Goal: Task Accomplishment & Management: Use online tool/utility

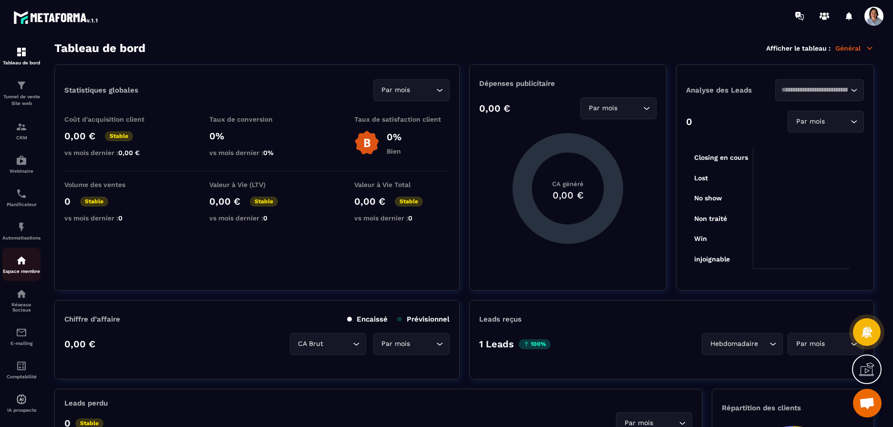
click at [27, 266] on img at bounding box center [21, 260] width 11 height 11
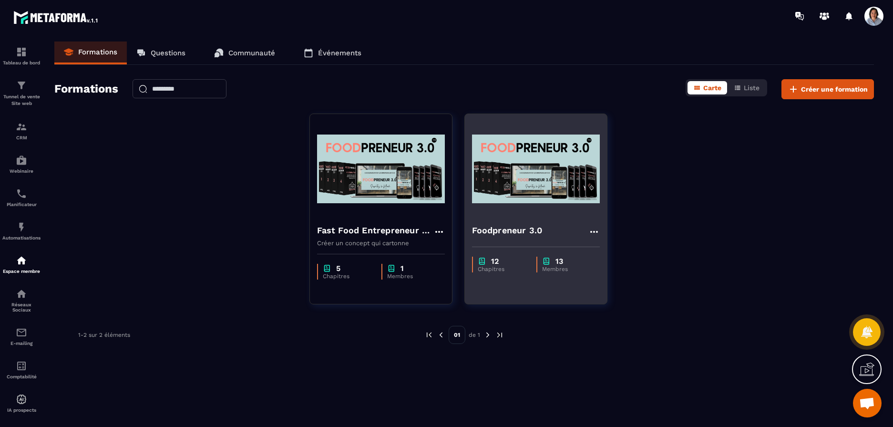
click at [556, 187] on img at bounding box center [536, 168] width 128 height 95
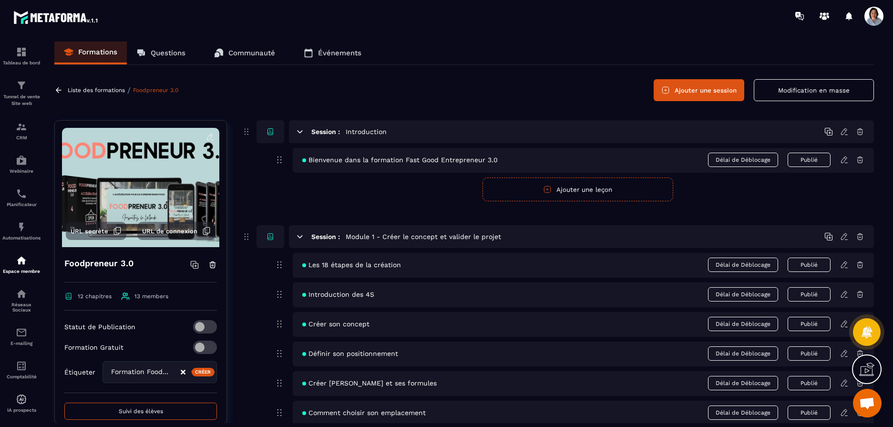
click at [159, 54] on p "Questions" at bounding box center [168, 53] width 35 height 9
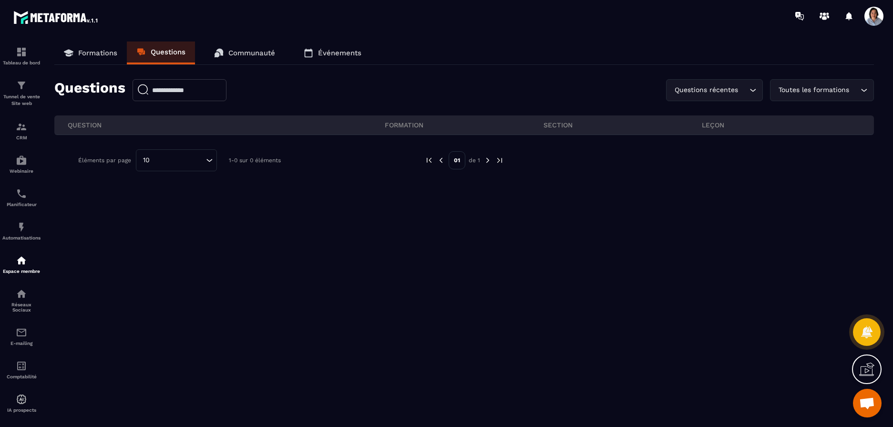
click at [83, 52] on p "Formations" at bounding box center [97, 53] width 39 height 9
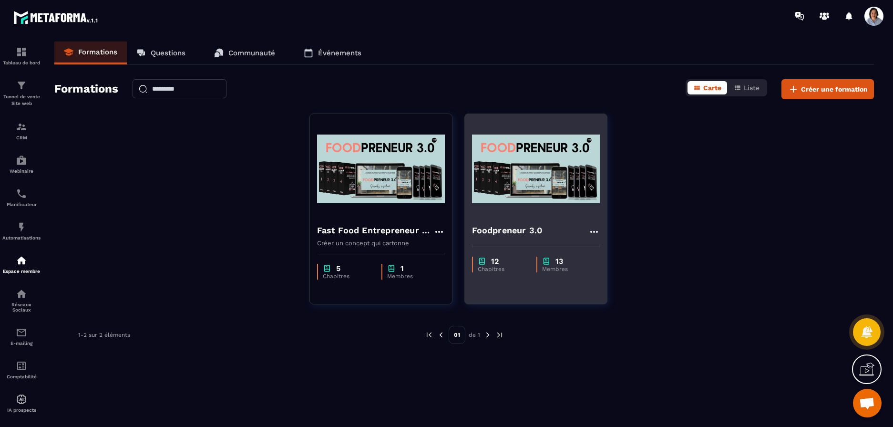
click at [530, 195] on img at bounding box center [536, 168] width 128 height 95
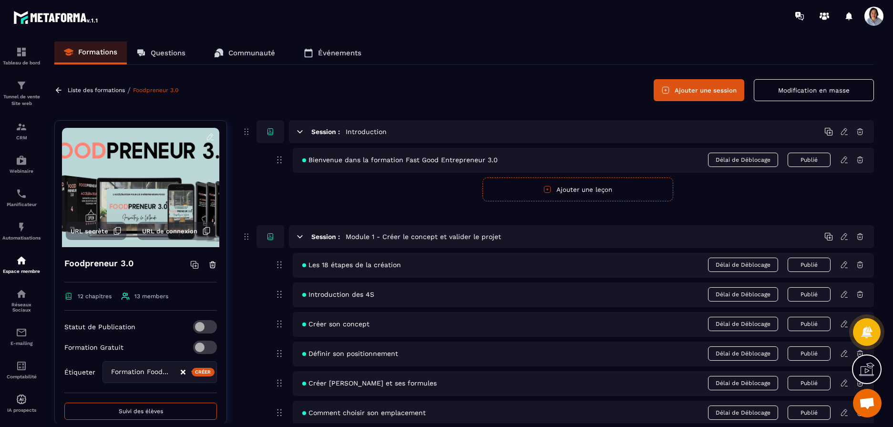
click at [170, 413] on button "Suivi des élèves" at bounding box center [140, 411] width 153 height 17
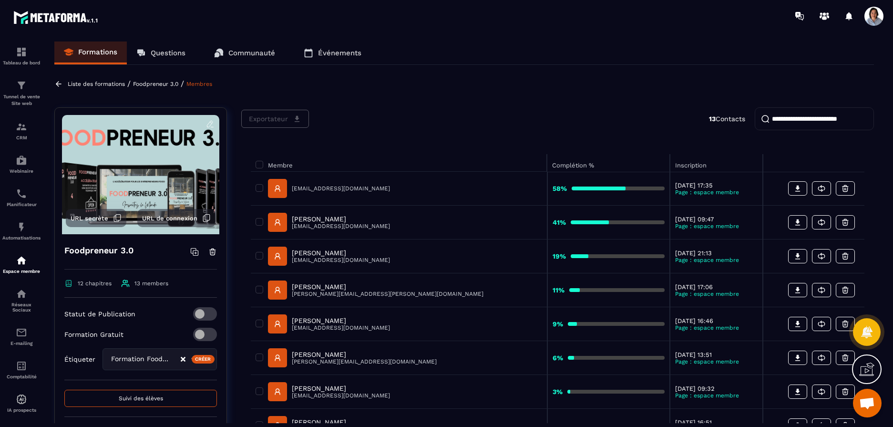
click at [57, 83] on icon at bounding box center [59, 83] width 6 height 5
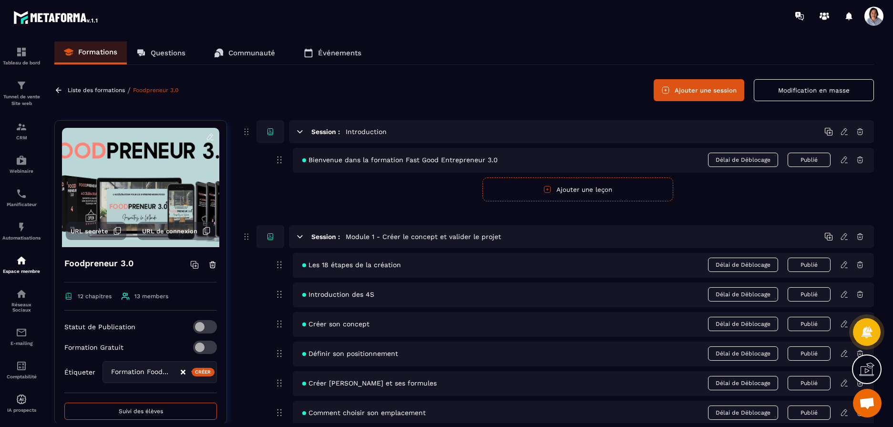
click at [844, 266] on icon at bounding box center [844, 264] width 6 height 6
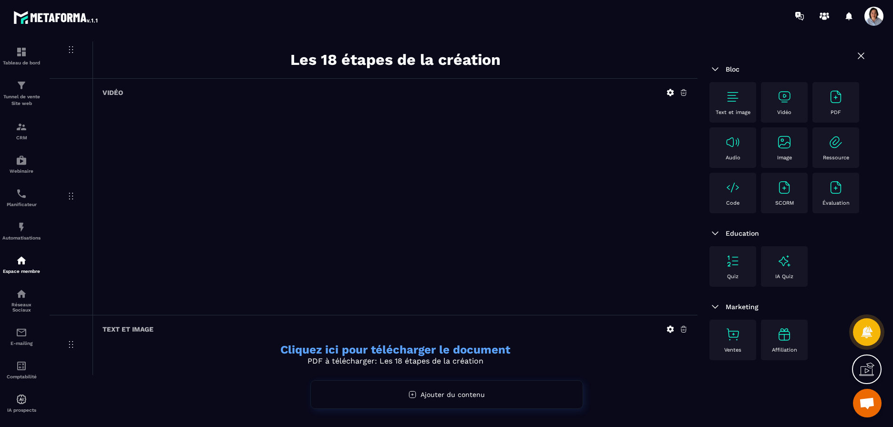
scroll to position [88, 0]
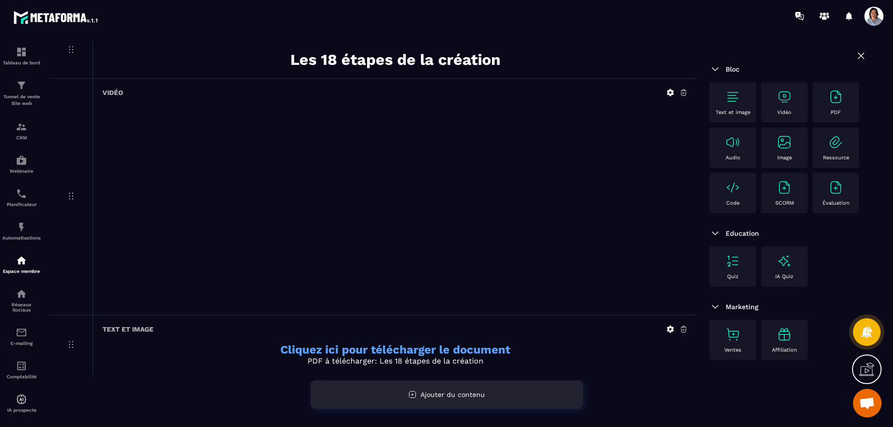
click at [416, 394] on icon at bounding box center [412, 394] width 9 height 9
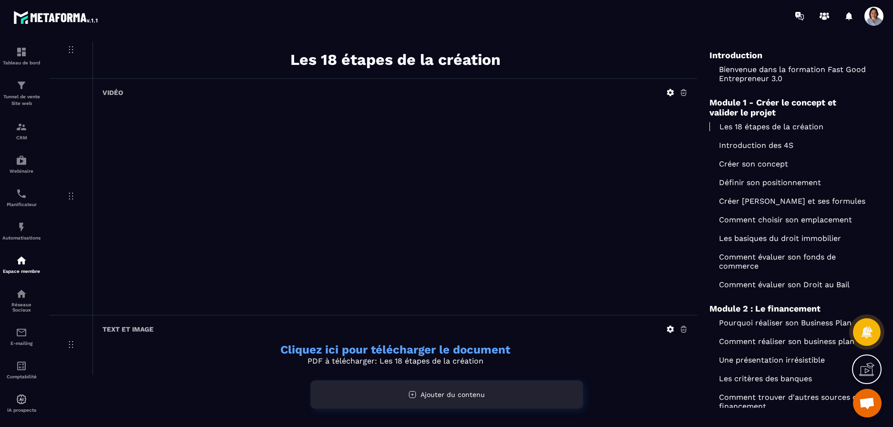
click at [416, 394] on icon at bounding box center [412, 394] width 9 height 9
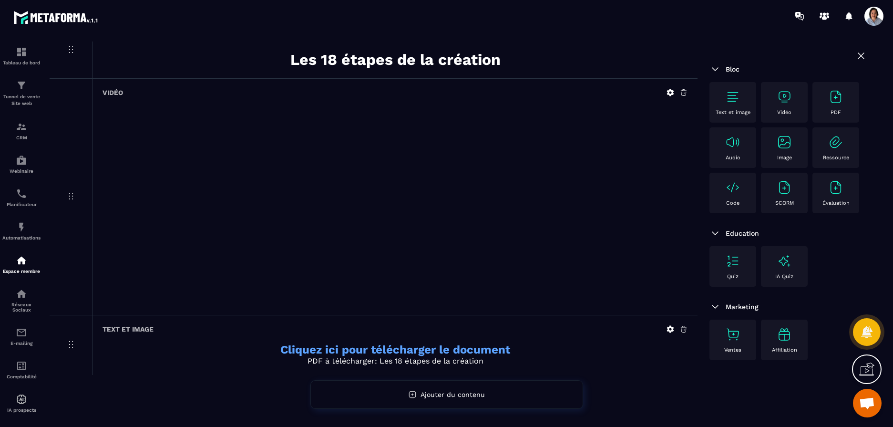
scroll to position [67, 0]
click at [730, 269] on img at bounding box center [732, 260] width 15 height 15
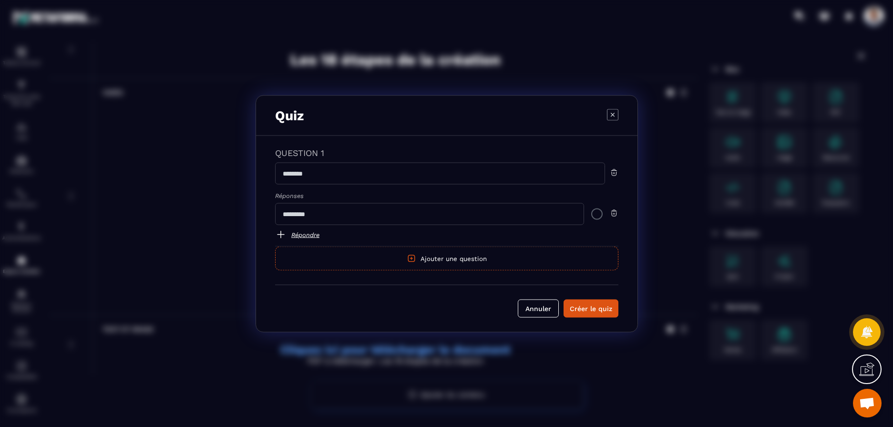
click at [422, 172] on input "Modal window" at bounding box center [440, 173] width 330 height 22
type input "**********"
click at [396, 216] on input "Modal window" at bounding box center [429, 214] width 309 height 22
type input "**********"
click at [305, 235] on link "Répondre" at bounding box center [446, 233] width 343 height 11
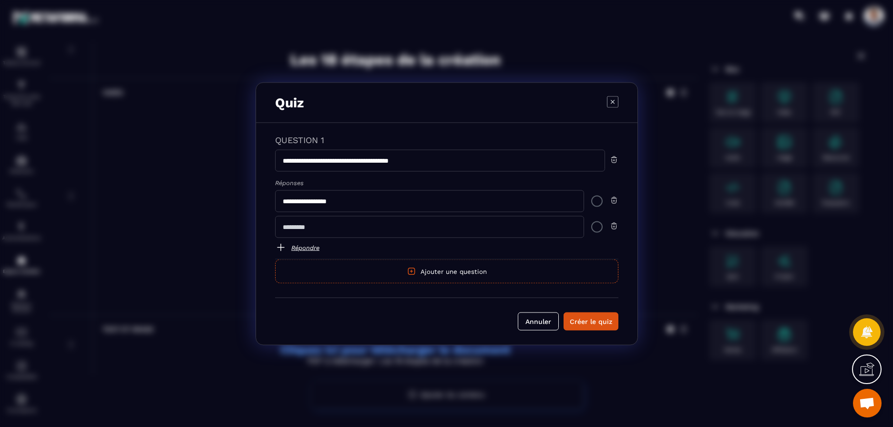
click at [311, 227] on input "Modal window" at bounding box center [429, 227] width 309 height 22
type input "**********"
click at [303, 246] on link "Répondre" at bounding box center [446, 246] width 343 height 11
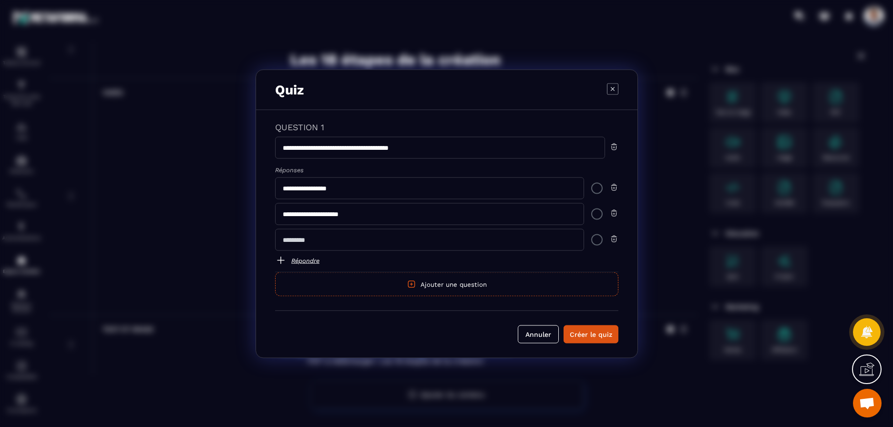
click at [306, 239] on input "Modal window" at bounding box center [429, 239] width 309 height 22
type input "**********"
click at [597, 212] on div "Modal window" at bounding box center [596, 213] width 11 height 11
click at [590, 333] on div "Créer le quiz" at bounding box center [591, 334] width 42 height 10
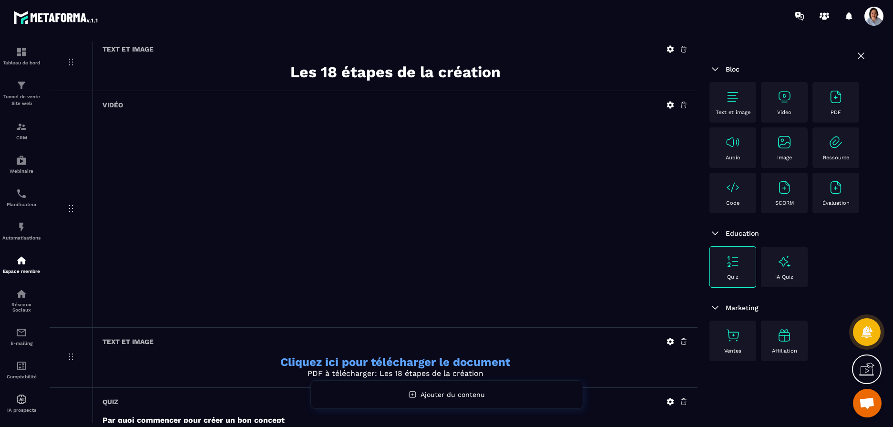
scroll to position [0, 0]
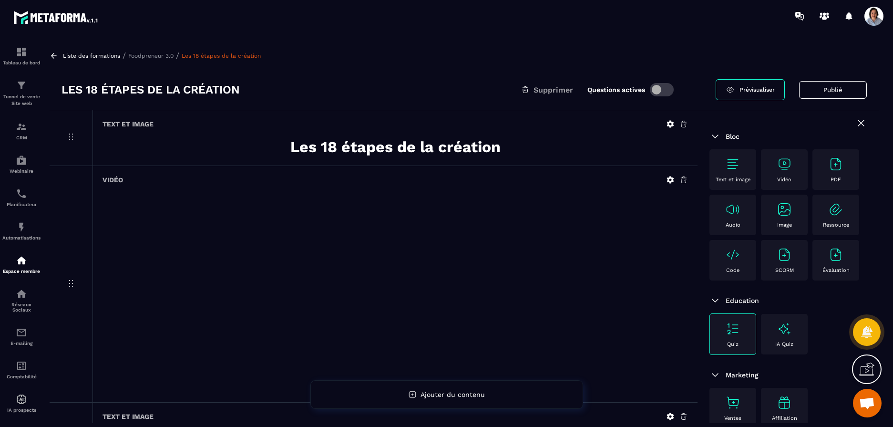
click at [833, 90] on button "Publié" at bounding box center [833, 90] width 68 height 18
click at [837, 89] on button "Publier" at bounding box center [848, 90] width 38 height 21
click at [55, 55] on icon at bounding box center [54, 55] width 6 height 5
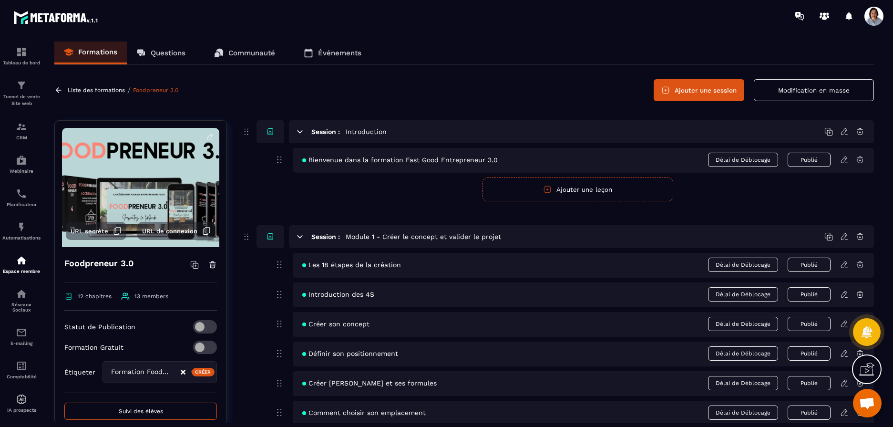
click at [56, 88] on icon at bounding box center [58, 90] width 9 height 9
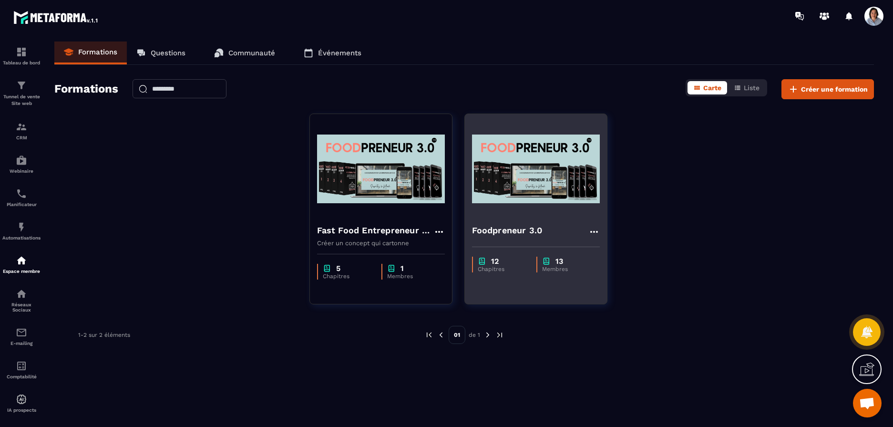
click at [525, 186] on img at bounding box center [536, 168] width 128 height 95
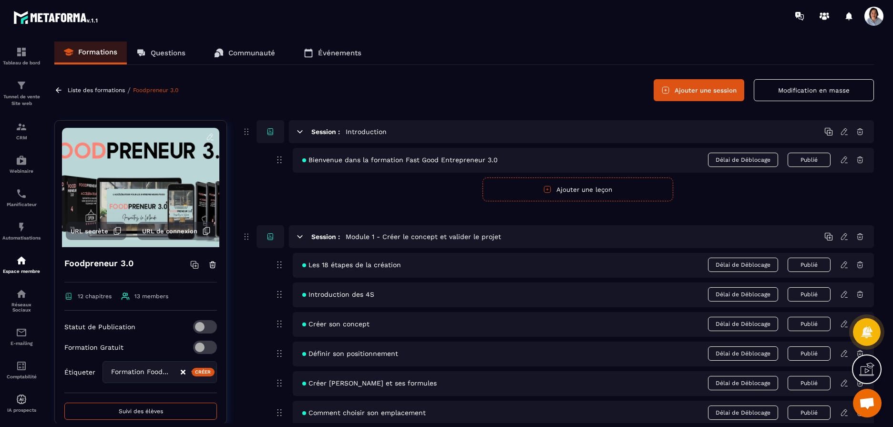
click at [845, 267] on icon at bounding box center [844, 264] width 9 height 9
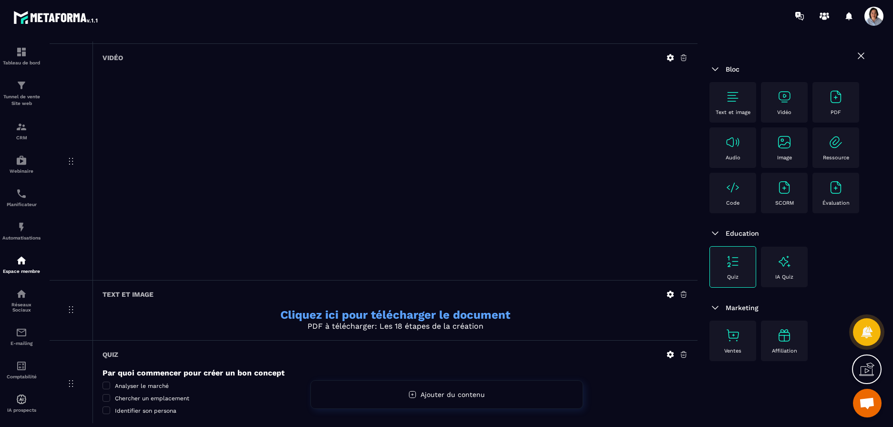
scroll to position [116, 0]
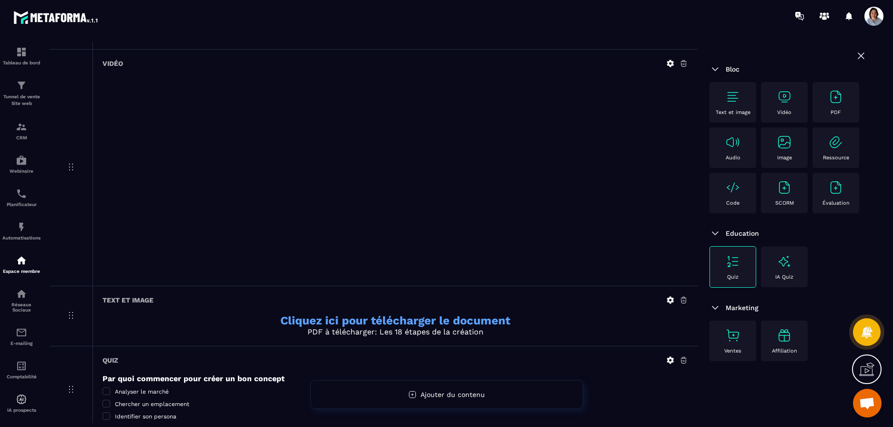
click at [873, 404] on span "Open chat" at bounding box center [868, 403] width 16 height 13
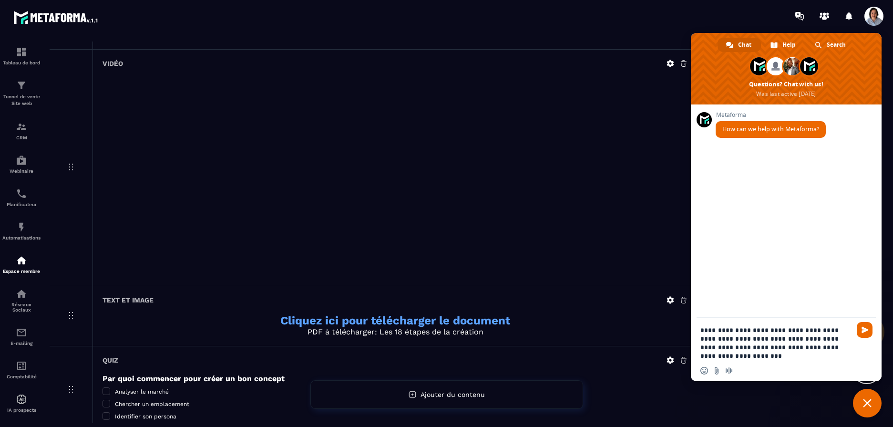
type textarea "**********"
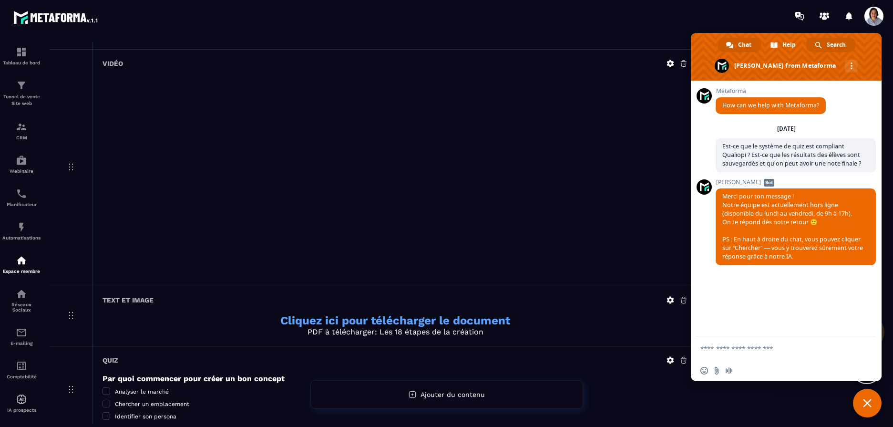
click at [832, 40] on span "Search" at bounding box center [836, 45] width 19 height 14
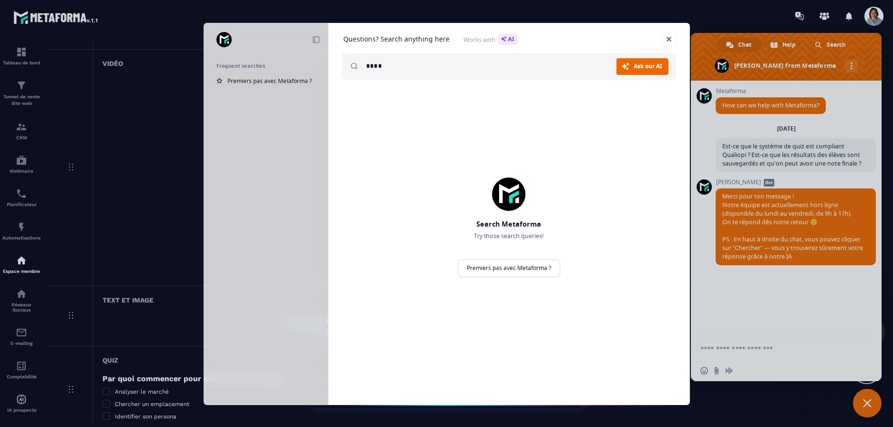
type input "****"
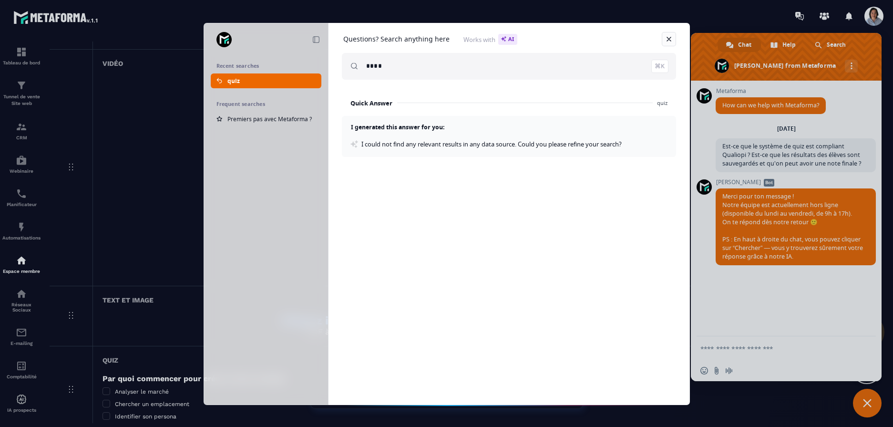
click at [669, 38] on link "Close" at bounding box center [669, 39] width 14 height 14
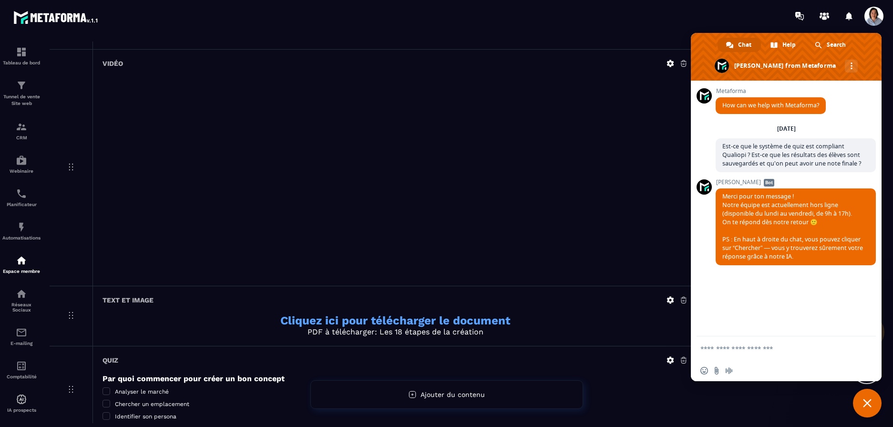
click at [864, 400] on span "Close chat" at bounding box center [867, 403] width 9 height 9
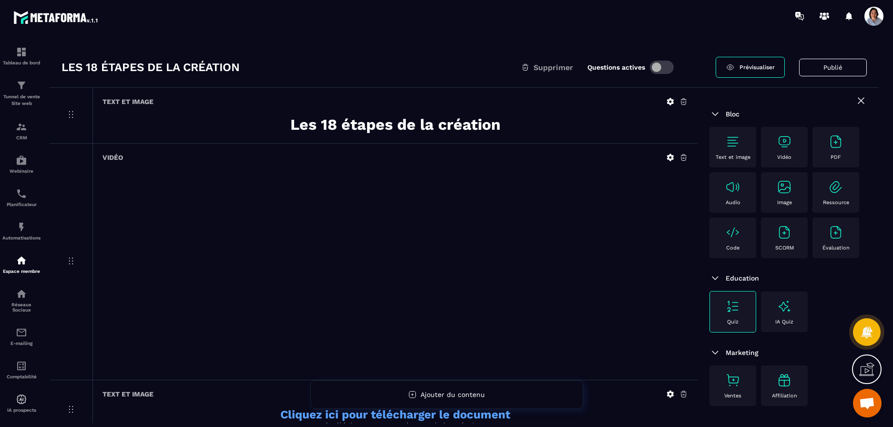
scroll to position [17, 0]
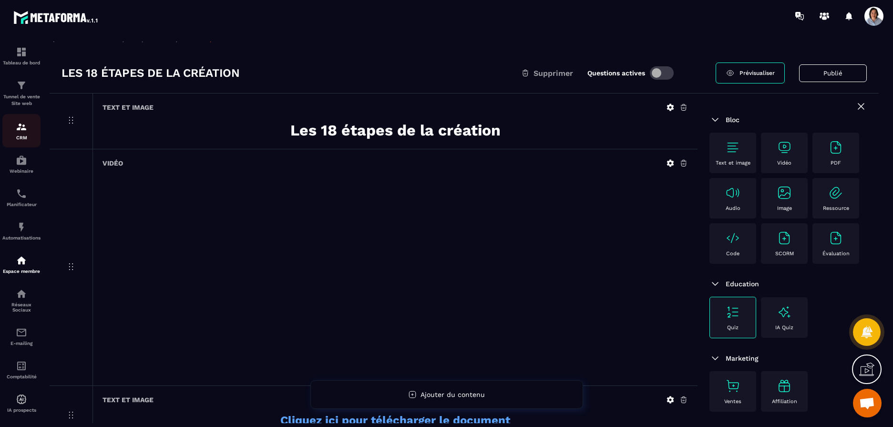
click at [23, 135] on div "CRM" at bounding box center [21, 130] width 38 height 19
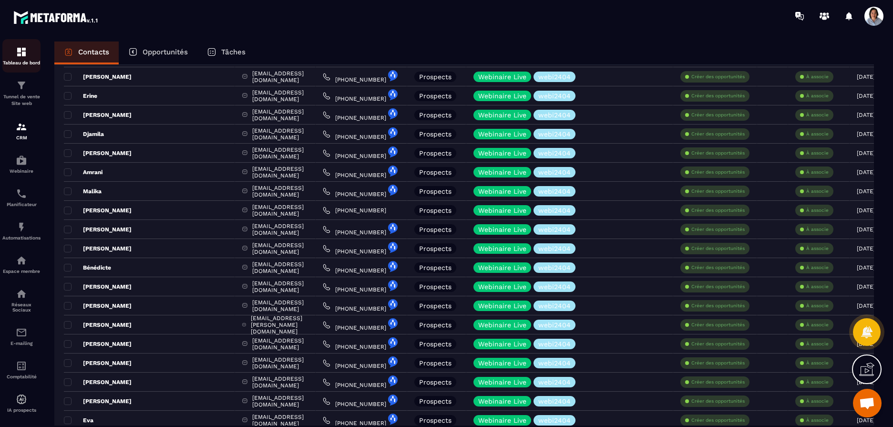
click at [22, 52] on img at bounding box center [21, 51] width 11 height 11
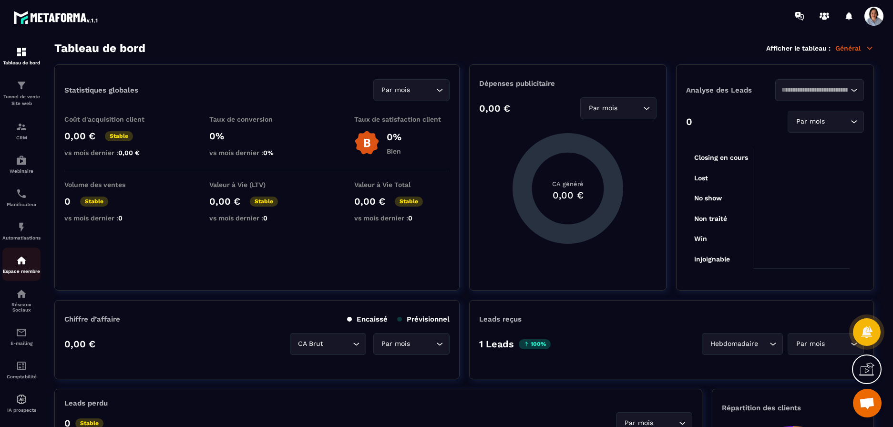
click at [21, 270] on div "Espace membre" at bounding box center [21, 264] width 38 height 19
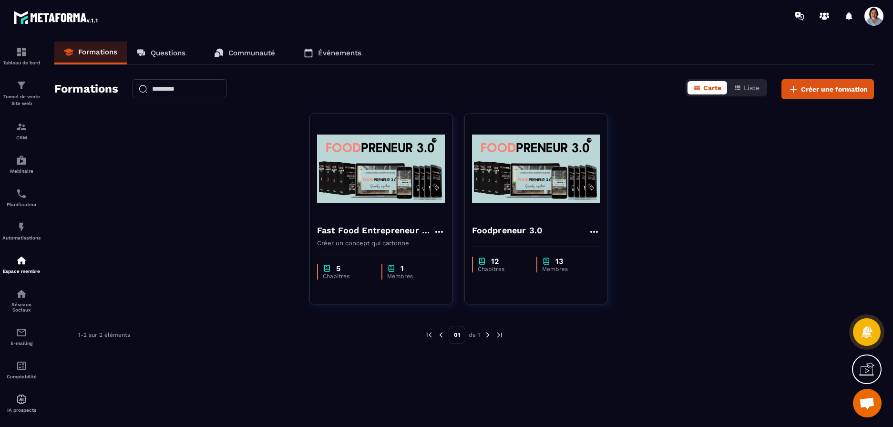
click at [177, 54] on p "Questions" at bounding box center [168, 53] width 35 height 9
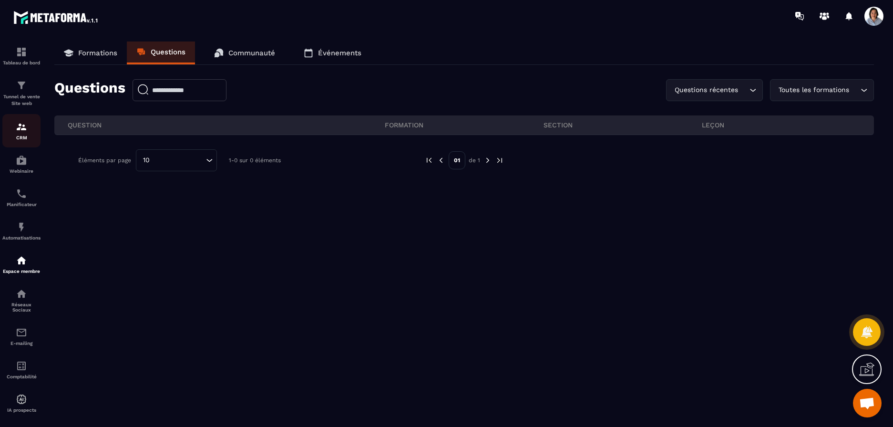
click at [21, 128] on img at bounding box center [21, 126] width 11 height 11
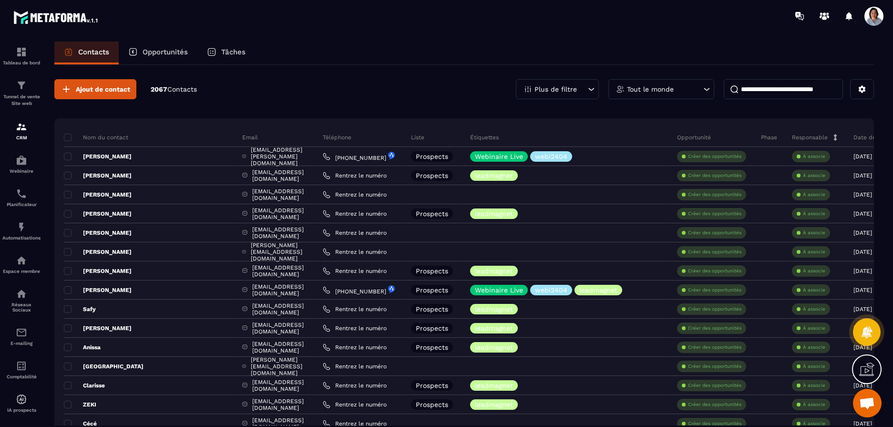
click at [818, 90] on input at bounding box center [783, 89] width 119 height 20
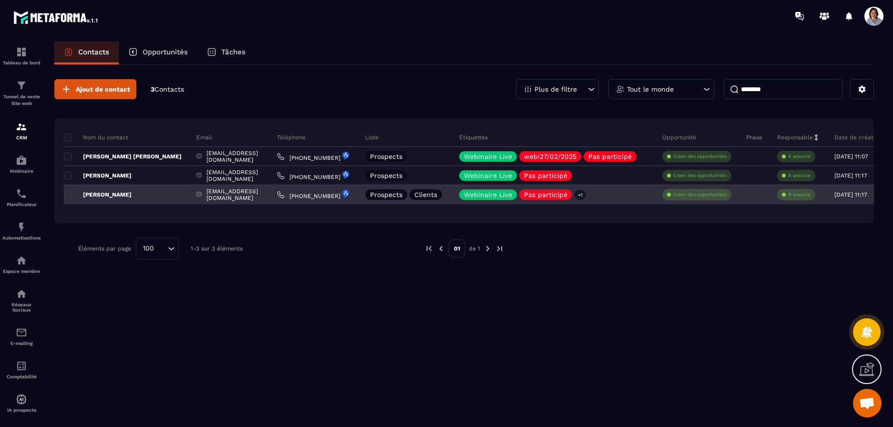
type input "********"
click at [101, 195] on p "[PERSON_NAME]" at bounding box center [98, 195] width 68 height 8
